Goal: Information Seeking & Learning: Learn about a topic

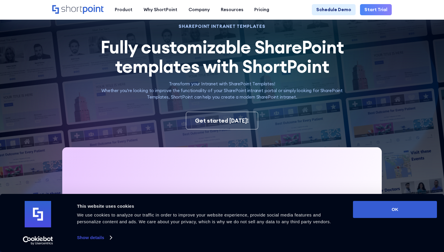
scroll to position [21, 0]
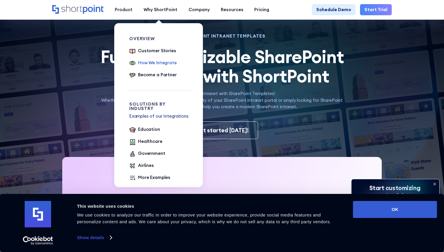
click at [149, 63] on div "How We Integrate" at bounding box center [157, 63] width 39 height 7
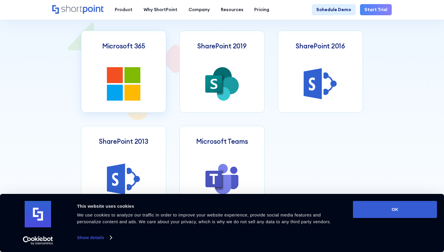
scroll to position [266, 0]
click at [152, 98] on link "Microsoft 365" at bounding box center [123, 72] width 85 height 82
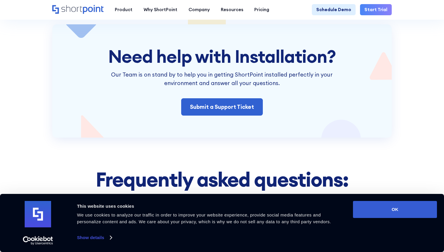
scroll to position [1060, 0]
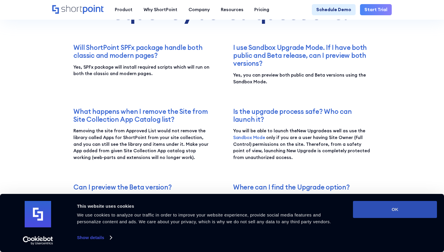
click at [381, 211] on button "OK" at bounding box center [395, 209] width 84 height 17
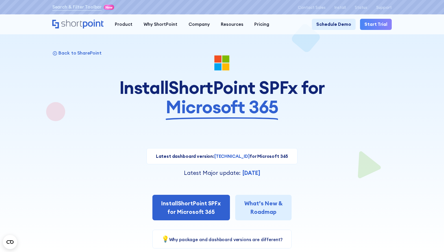
scroll to position [0, 0]
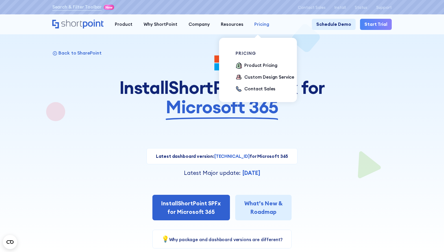
click at [253, 28] on link "Pricing" at bounding box center [262, 24] width 26 height 11
click at [267, 60] on div "pricing Product Pricing Custom Design Service Contact Sales" at bounding box center [266, 72] width 62 height 42
click at [265, 66] on div "Product Pricing" at bounding box center [260, 65] width 33 height 7
